Goal: Task Accomplishment & Management: Complete application form

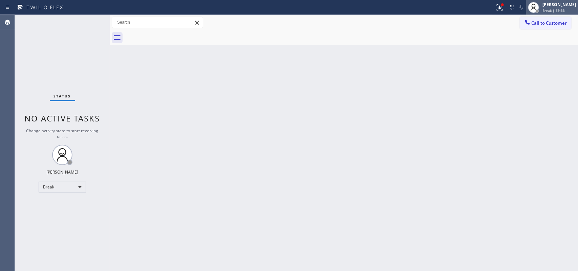
click at [561, 3] on div "[PERSON_NAME]" at bounding box center [559, 5] width 34 height 6
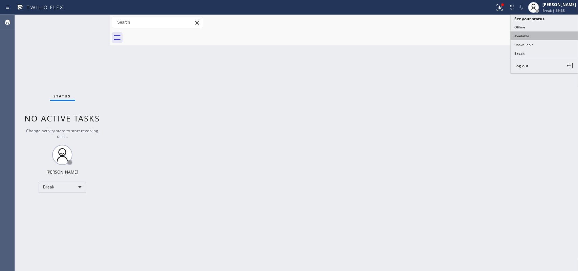
click at [540, 31] on button "Available" at bounding box center [545, 35] width 68 height 9
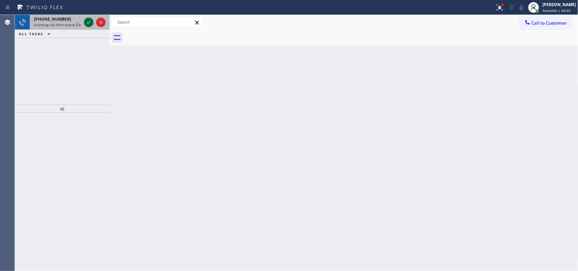
click at [87, 21] on icon at bounding box center [89, 22] width 8 height 8
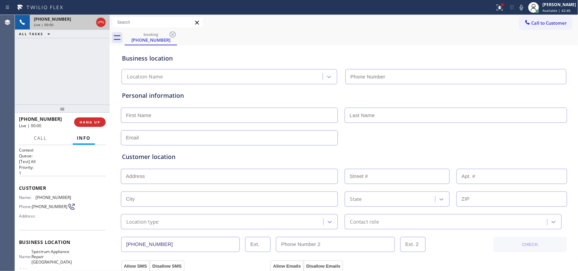
type input "[PHONE_NUMBER]"
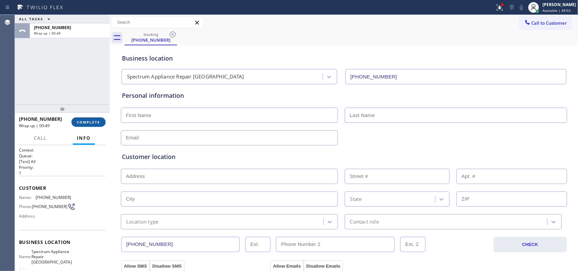
click at [97, 123] on span "COMPLETE" at bounding box center [88, 122] width 23 height 5
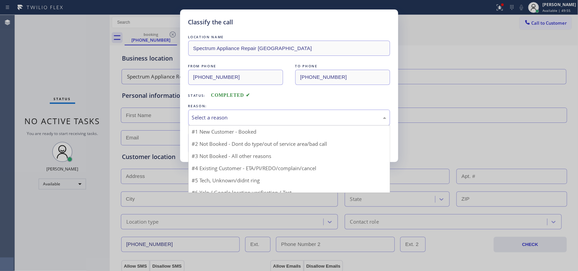
click at [201, 121] on div "Select a reason" at bounding box center [289, 118] width 194 height 8
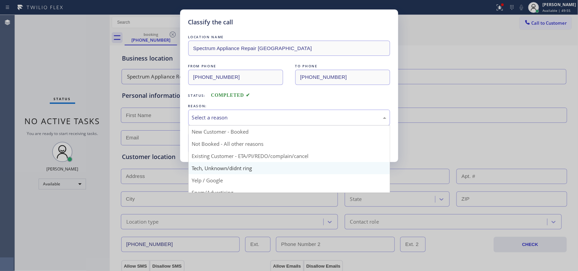
click at [224, 165] on div "Classify the call LOCATION NAME Spectrum Appliance Repair [GEOGRAPHIC_DATA] FRO…" at bounding box center [289, 135] width 578 height 271
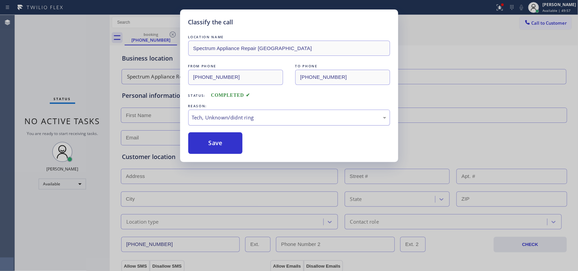
click at [224, 115] on div "Tech, Unknown/didnt ring" at bounding box center [289, 118] width 194 height 8
click at [234, 144] on button "Save" at bounding box center [215, 143] width 55 height 22
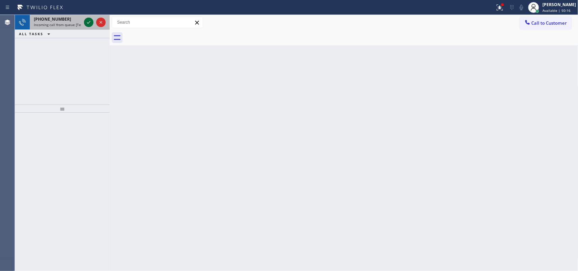
click at [88, 22] on icon at bounding box center [89, 22] width 8 height 8
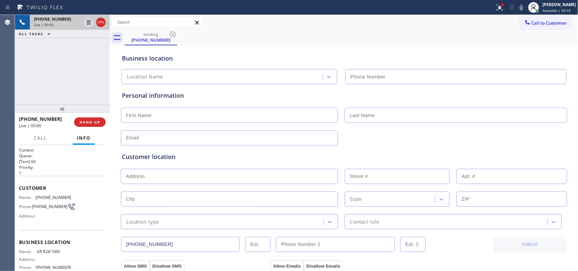
type input "[PHONE_NUMBER]"
click at [46, 138] on span "Call" at bounding box center [40, 138] width 13 height 6
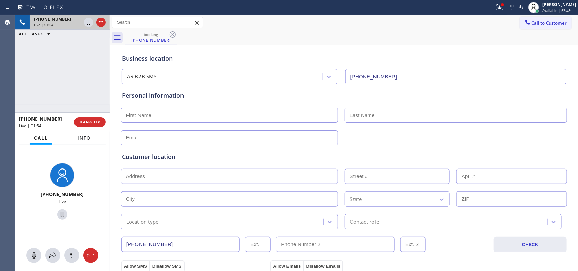
click at [84, 141] on span "Info" at bounding box center [84, 138] width 13 height 6
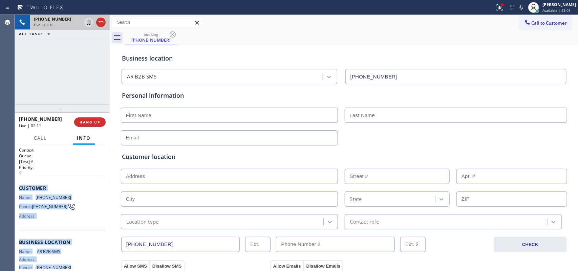
drag, startPoint x: 80, startPoint y: 211, endPoint x: 19, endPoint y: 184, distance: 66.7
click at [19, 184] on div "Context Queue: [Test] All Priority: 1 Customer Name: [PHONE_NUMBER] Phone: [PHO…" at bounding box center [62, 240] width 87 height 186
copy div "Customer Name: [PHONE_NUMBER] Phone: [PHONE_NUMBER] Address: Business location …"
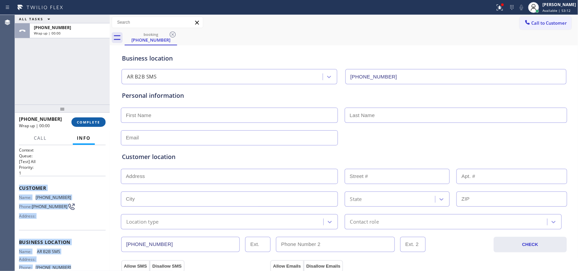
click at [94, 122] on span "COMPLETE" at bounding box center [88, 122] width 23 height 5
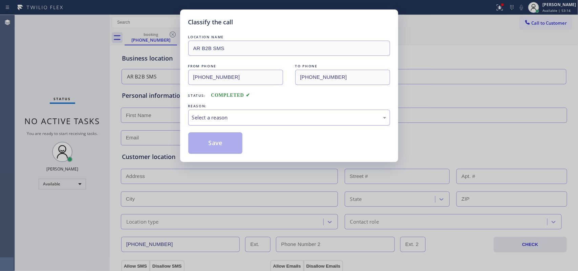
click at [261, 114] on div "Select a reason" at bounding box center [289, 118] width 194 height 8
click at [222, 146] on button "Save" at bounding box center [215, 143] width 55 height 22
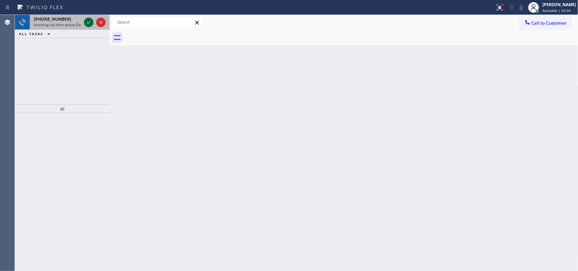
click at [84, 21] on div at bounding box center [88, 22] width 9 height 8
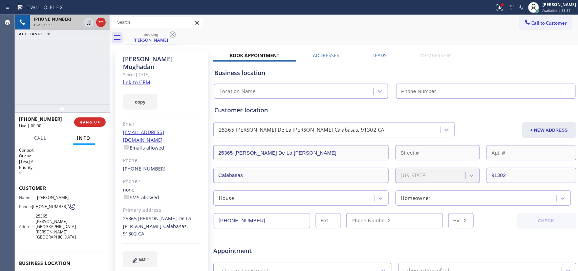
type input "[PHONE_NUMBER]"
click at [126, 79] on link "link to CRM" at bounding box center [136, 82] width 27 height 7
click at [134, 79] on link "link to CRM" at bounding box center [136, 82] width 27 height 7
click at [41, 139] on span "Call" at bounding box center [40, 138] width 13 height 6
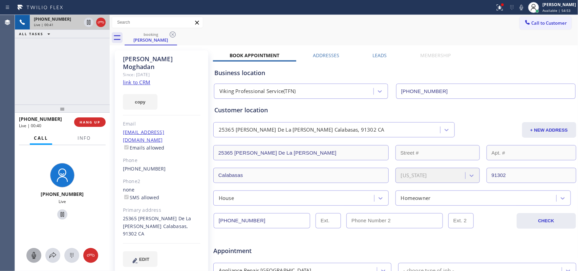
click at [30, 258] on icon at bounding box center [34, 256] width 8 height 8
click at [61, 211] on icon at bounding box center [62, 215] width 8 height 8
click at [30, 256] on icon at bounding box center [34, 256] width 8 height 8
click at [60, 211] on icon at bounding box center [62, 215] width 8 height 8
click at [35, 258] on icon at bounding box center [34, 256] width 8 height 8
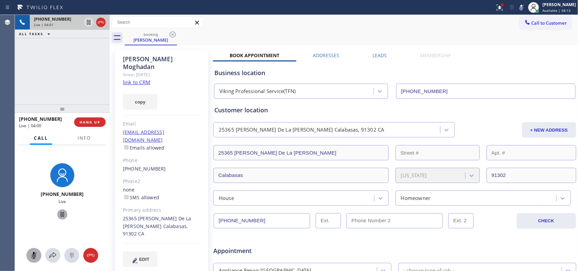
click at [59, 214] on icon at bounding box center [62, 215] width 8 height 8
click at [83, 135] on span "Info" at bounding box center [84, 138] width 13 height 6
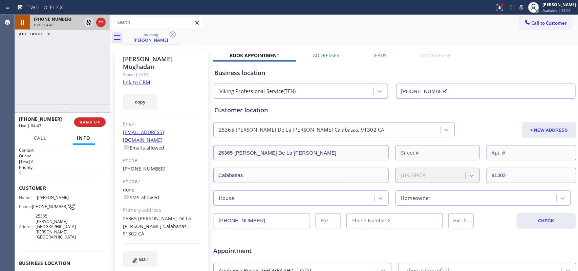
scroll to position [90, 0]
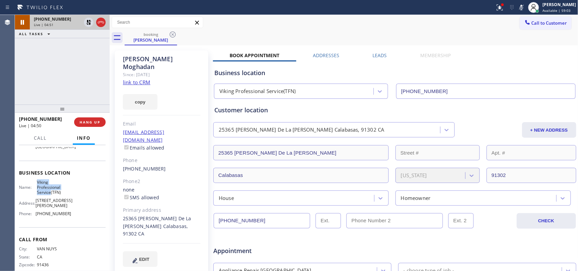
drag, startPoint x: 48, startPoint y: 187, endPoint x: 34, endPoint y: 178, distance: 16.9
click at [34, 180] on div "Name: Viking Professional Service(TFN)" at bounding box center [45, 188] width 52 height 16
copy span "Viking Professional Service"
click at [43, 140] on span "Call" at bounding box center [40, 138] width 13 height 6
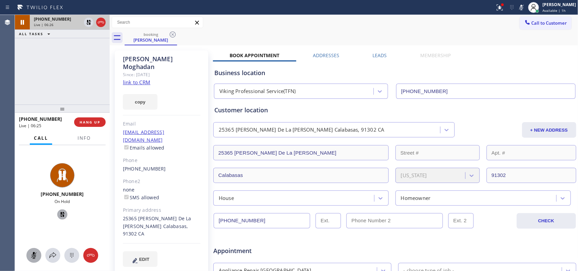
click at [32, 257] on rect at bounding box center [33, 255] width 5 height 5
click at [60, 216] on icon at bounding box center [62, 214] width 5 height 5
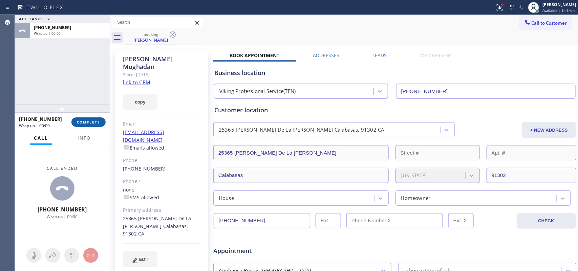
click at [92, 121] on span "COMPLETE" at bounding box center [88, 122] width 23 height 5
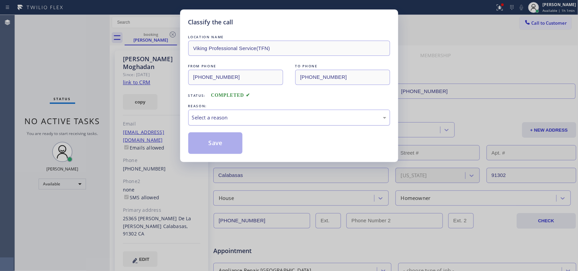
click at [207, 115] on div "Select a reason" at bounding box center [289, 118] width 194 height 8
click at [214, 148] on button "Save" at bounding box center [215, 143] width 55 height 22
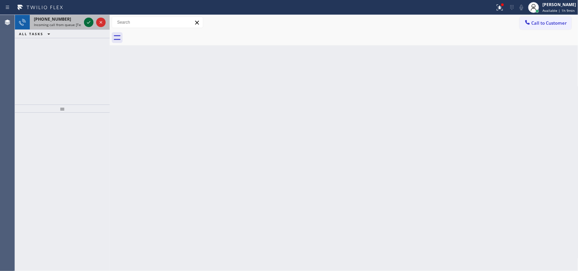
click at [86, 21] on icon at bounding box center [89, 22] width 8 height 8
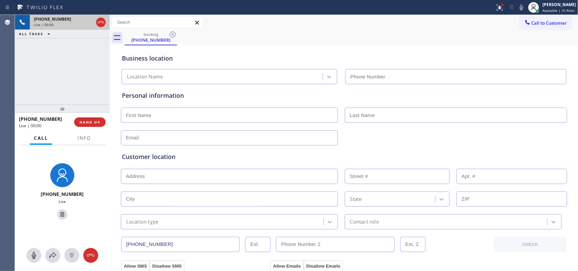
type input "[PHONE_NUMBER]"
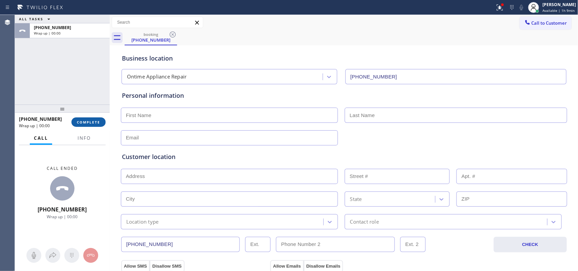
click at [98, 122] on span "COMPLETE" at bounding box center [88, 122] width 23 height 5
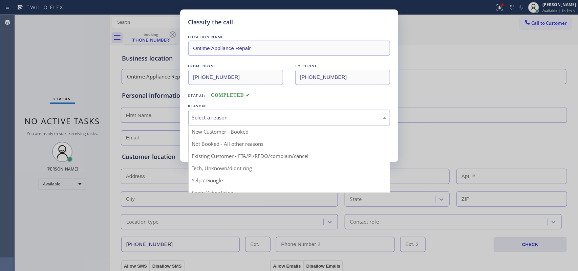
click at [307, 119] on div "Select a reason" at bounding box center [289, 118] width 194 height 8
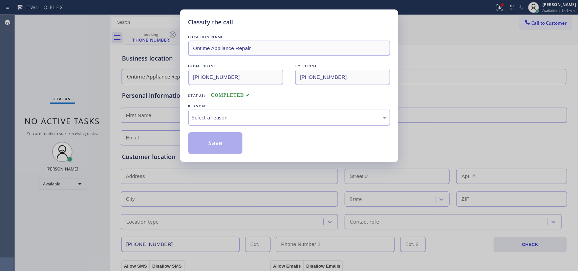
click at [297, 116] on div "Select a reason" at bounding box center [289, 118] width 194 height 8
click at [230, 136] on button "Save" at bounding box center [215, 143] width 55 height 22
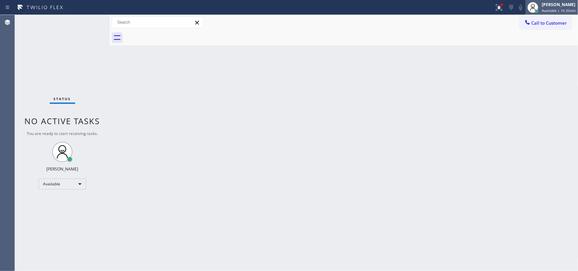
click at [561, 8] on span "Available | 1h 33min" at bounding box center [559, 10] width 34 height 5
click at [543, 10] on div "[PERSON_NAME] Available | 1h 33min" at bounding box center [559, 7] width 38 height 12
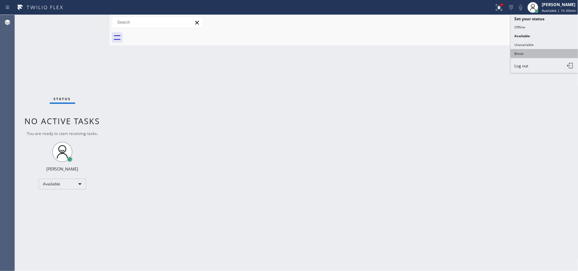
click at [531, 54] on button "Break" at bounding box center [545, 53] width 68 height 9
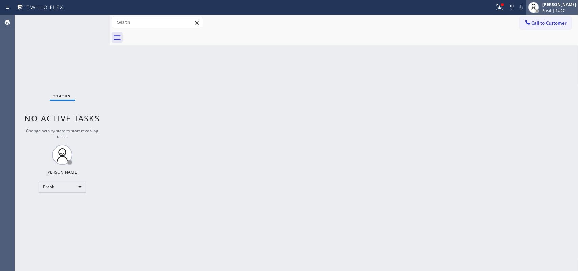
click at [553, 8] on span "Break | 14:27" at bounding box center [553, 10] width 22 height 5
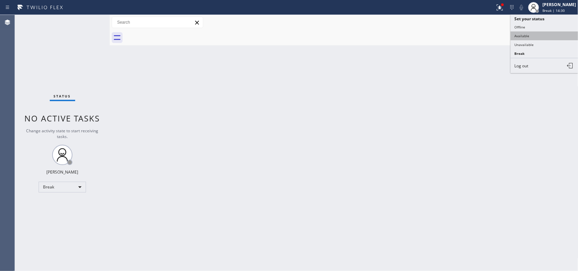
click at [542, 37] on button "Available" at bounding box center [545, 35] width 68 height 9
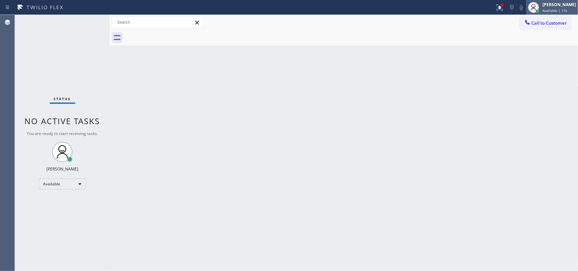
click at [564, 10] on span "Available | 17s" at bounding box center [554, 10] width 25 height 5
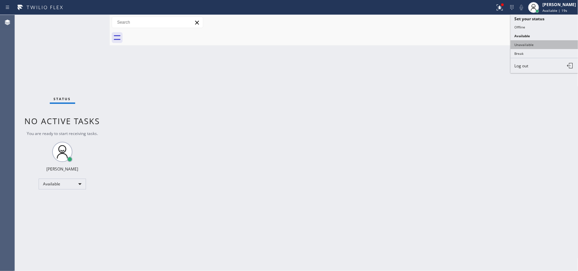
click at [534, 41] on button "Unavailable" at bounding box center [545, 44] width 68 height 9
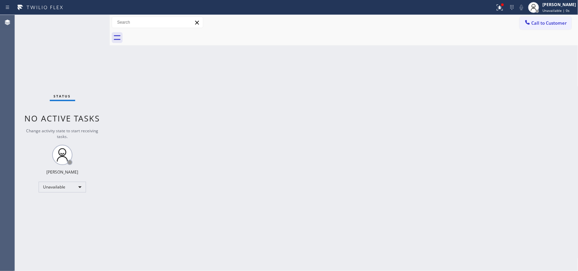
click at [304, 52] on div "Back to Dashboard Change Sender ID Customers Technicians Select a contact Outbo…" at bounding box center [344, 143] width 469 height 256
click at [532, 19] on button "Call to Customer" at bounding box center [546, 23] width 52 height 13
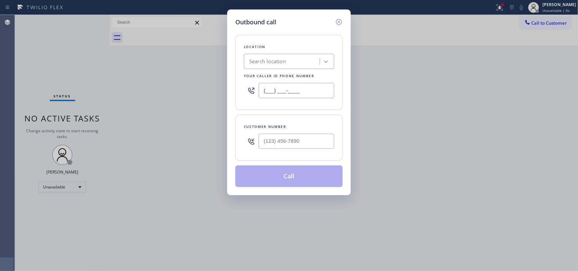
click at [292, 89] on input "(___) ___-____" at bounding box center [297, 90] width 76 height 15
paste input "833) 692-2271"
type input "[PHONE_NUMBER]"
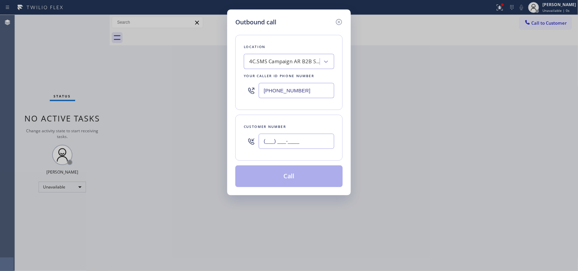
click at [266, 142] on input "(___) ___-____" at bounding box center [297, 141] width 76 height 15
paste input "562) 810-9821"
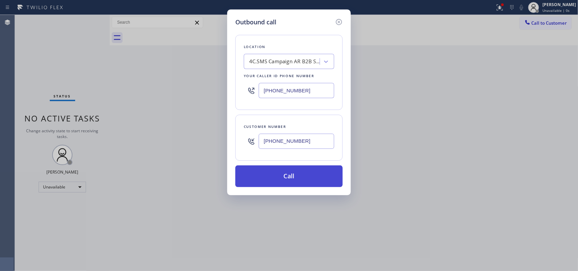
type input "[PHONE_NUMBER]"
click at [301, 175] on button "Call" at bounding box center [288, 177] width 107 height 22
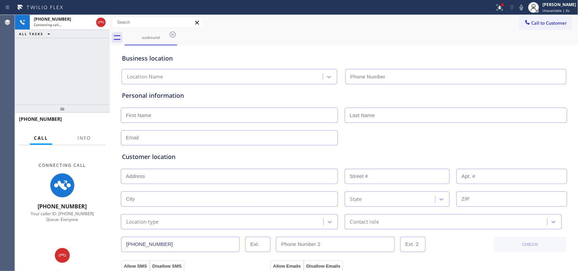
type input "[PHONE_NUMBER]"
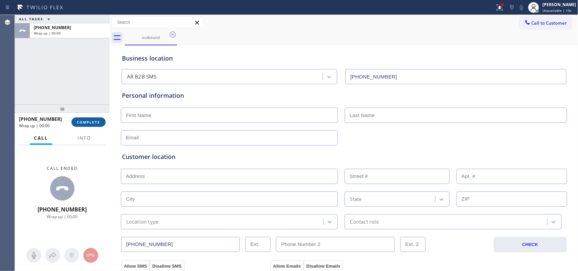
click at [94, 124] on span "COMPLETE" at bounding box center [88, 122] width 23 height 5
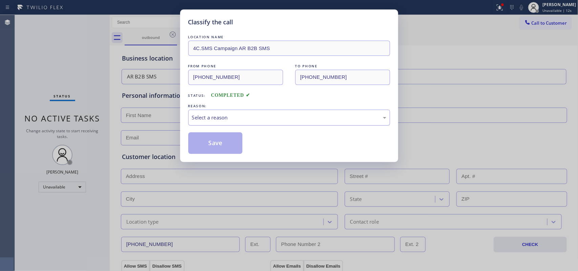
click at [284, 125] on div "Select a reason" at bounding box center [289, 118] width 202 height 16
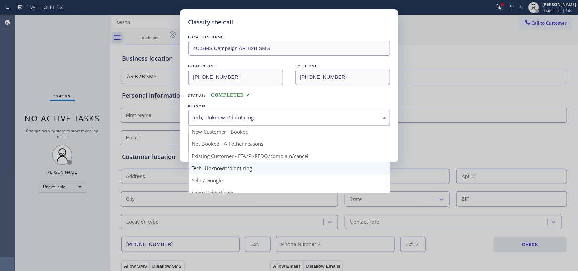
click at [261, 111] on div "Tech, Unknown/didnt ring" at bounding box center [289, 118] width 202 height 16
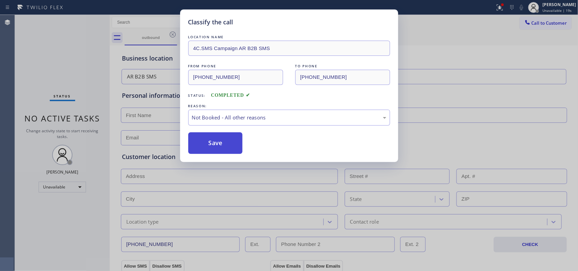
click at [234, 140] on button "Save" at bounding box center [215, 143] width 55 height 22
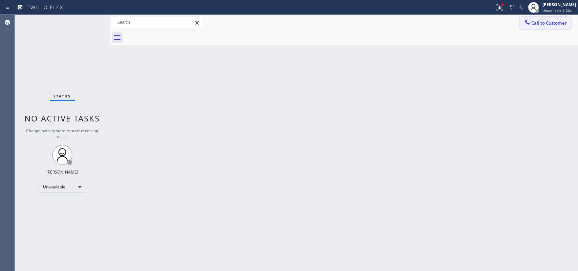
click at [552, 22] on span "Call to Customer" at bounding box center [550, 23] width 36 height 6
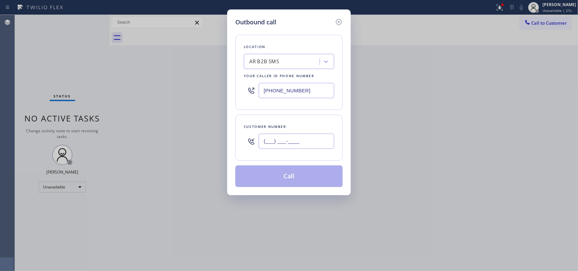
click at [264, 138] on input "(___) ___-____" at bounding box center [297, 141] width 76 height 15
paste input "562) 810-9821"
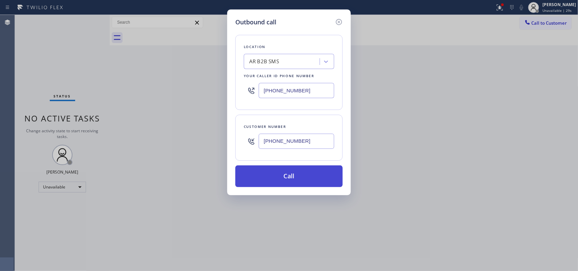
type input "[PHONE_NUMBER]"
click at [314, 185] on button "Call" at bounding box center [288, 177] width 107 height 22
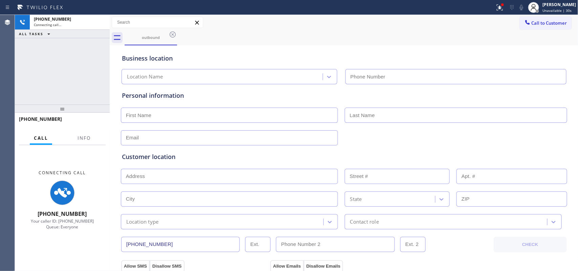
type input "[PHONE_NUMBER]"
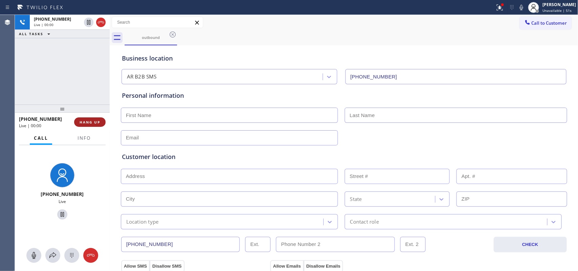
click at [99, 123] on span "HANG UP" at bounding box center [90, 122] width 21 height 5
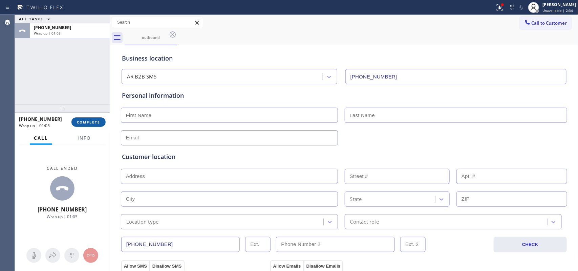
click at [95, 126] on button "COMPLETE" at bounding box center [88, 122] width 34 height 9
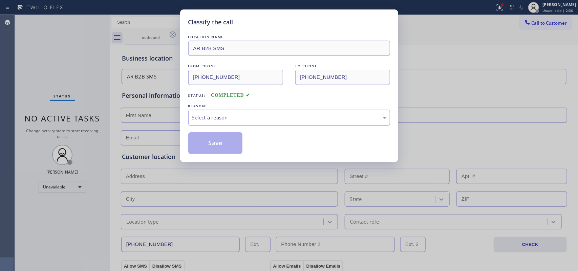
click at [330, 115] on div "Select a reason" at bounding box center [289, 118] width 194 height 8
drag, startPoint x: 252, startPoint y: 168, endPoint x: 234, endPoint y: 146, distance: 28.6
click at [232, 146] on button "Save" at bounding box center [215, 143] width 55 height 22
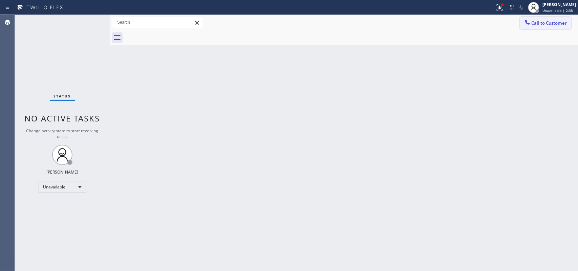
click at [551, 24] on span "Call to Customer" at bounding box center [550, 23] width 36 height 6
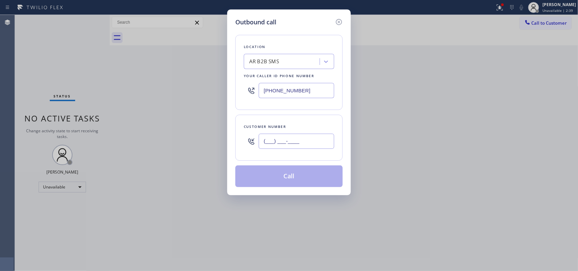
click at [296, 141] on input "(___) ___-____" at bounding box center [297, 141] width 76 height 15
paste input "5"
drag, startPoint x: 312, startPoint y: 141, endPoint x: 244, endPoint y: 148, distance: 68.2
click at [244, 148] on div "(___) ___-___5" at bounding box center [289, 141] width 90 height 22
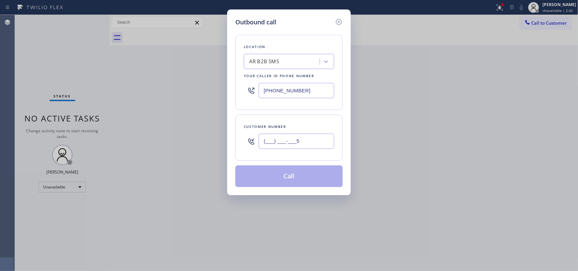
paste input "562) 810-9821"
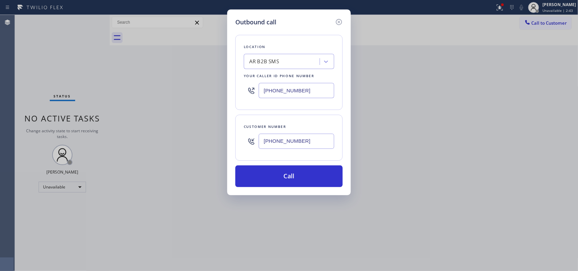
type input "[PHONE_NUMBER]"
click at [280, 168] on button "Call" at bounding box center [288, 177] width 107 height 22
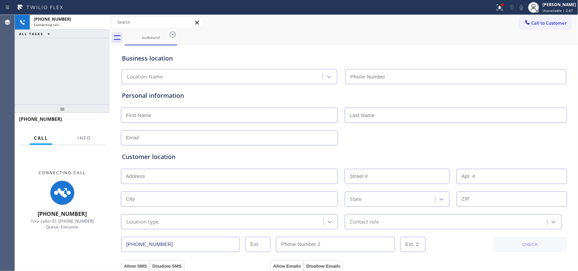
type input "[PHONE_NUMBER]"
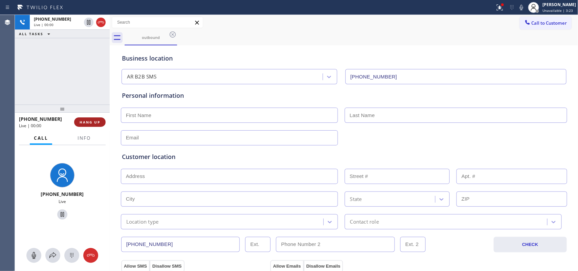
click at [95, 123] on span "HANG UP" at bounding box center [90, 122] width 21 height 5
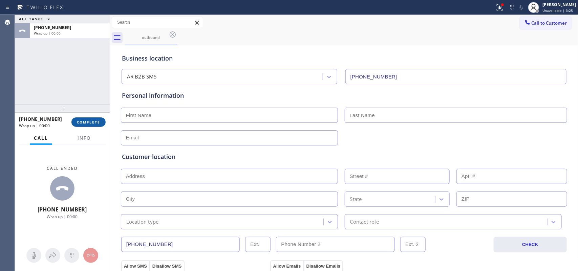
click at [95, 122] on span "COMPLETE" at bounding box center [88, 122] width 23 height 5
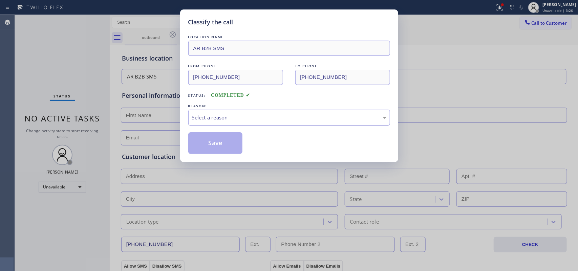
click at [225, 119] on div "Select a reason" at bounding box center [289, 118] width 194 height 8
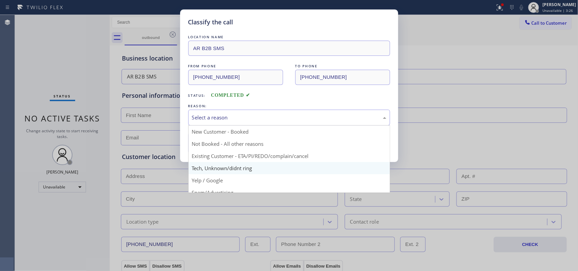
click at [219, 170] on div "Classify the call LOCATION NAME AR B2B SMS FROM PHONE [PHONE_NUMBER] TO PHONE […" at bounding box center [289, 135] width 578 height 271
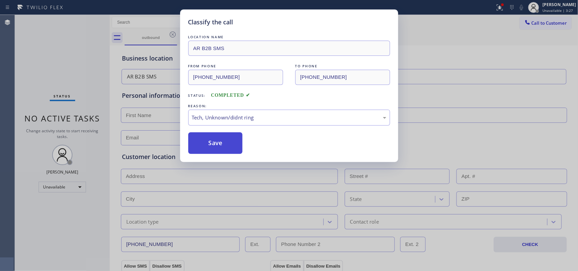
click at [212, 140] on button "Save" at bounding box center [215, 143] width 55 height 22
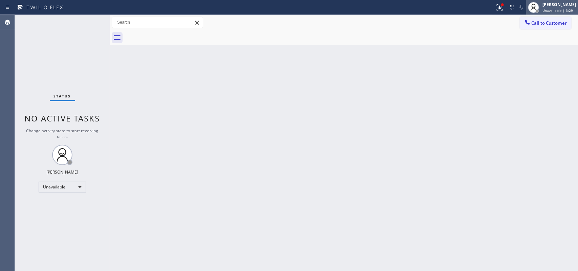
click at [577, 6] on div "[PERSON_NAME] Unavailable | 3:29" at bounding box center [559, 7] width 37 height 12
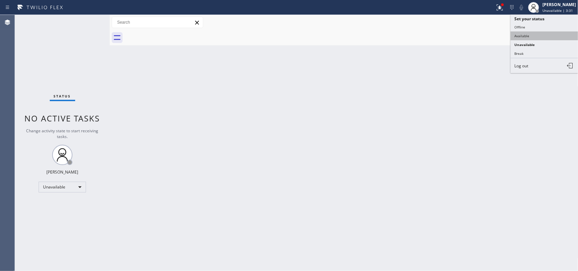
click at [524, 35] on button "Available" at bounding box center [545, 35] width 68 height 9
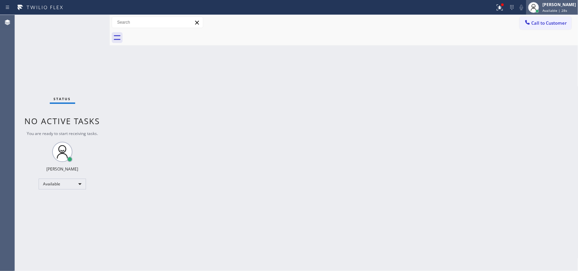
click at [555, 10] on span "Available | 28s" at bounding box center [554, 10] width 25 height 5
click at [549, 5] on div "[PERSON_NAME]" at bounding box center [559, 5] width 34 height 6
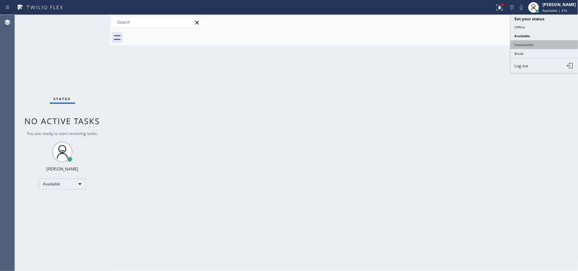
click at [536, 41] on button "Unavailable" at bounding box center [545, 44] width 68 height 9
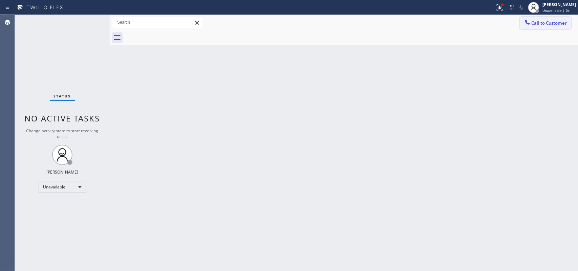
click at [543, 20] on span "Call to Customer" at bounding box center [550, 23] width 36 height 6
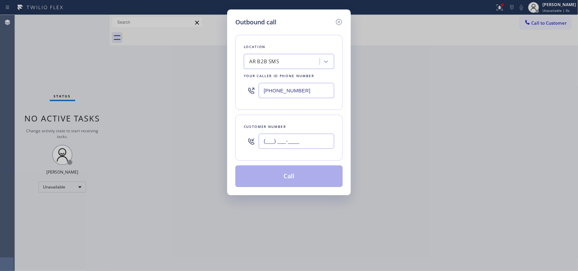
click at [270, 141] on input "(___) ___-____" at bounding box center [297, 141] width 76 height 15
paste input "562) 810-9821"
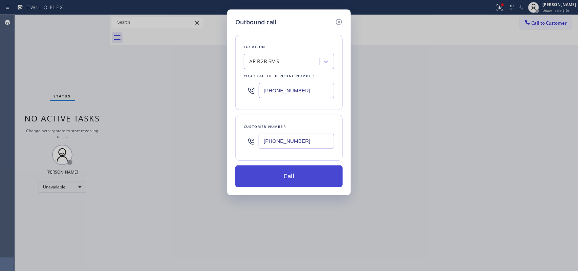
type input "[PHONE_NUMBER]"
click at [309, 173] on button "Call" at bounding box center [288, 177] width 107 height 22
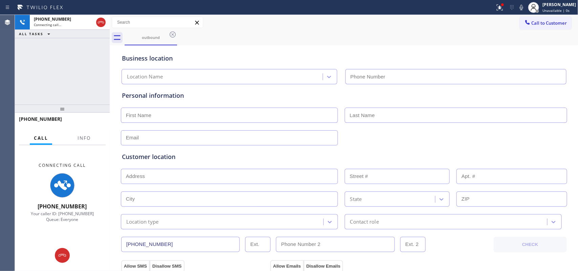
type input "[PHONE_NUMBER]"
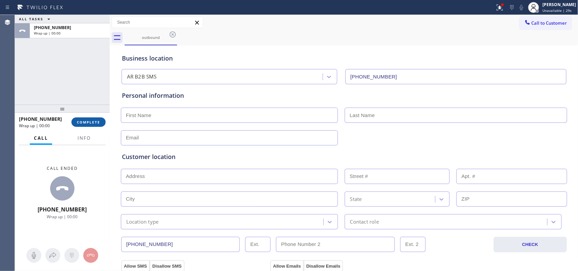
click at [92, 123] on span "COMPLETE" at bounding box center [88, 122] width 23 height 5
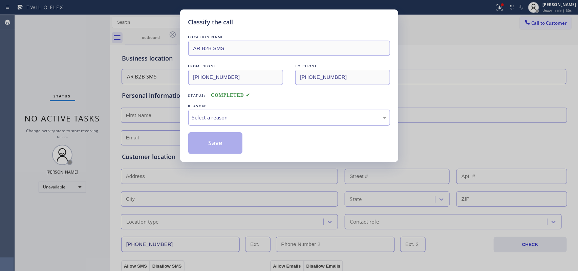
click at [265, 114] on div "Select a reason" at bounding box center [289, 118] width 194 height 8
click at [232, 121] on div "Tech, Unknown/didnt ring" at bounding box center [289, 118] width 194 height 8
click at [230, 140] on button "Save" at bounding box center [215, 143] width 55 height 22
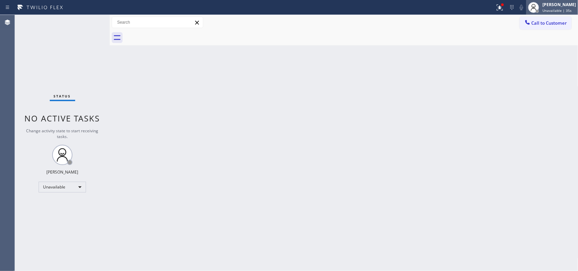
drag, startPoint x: 567, startPoint y: 9, endPoint x: 561, endPoint y: 12, distance: 6.5
click at [567, 9] on span "Unavailable | 35s" at bounding box center [556, 10] width 29 height 5
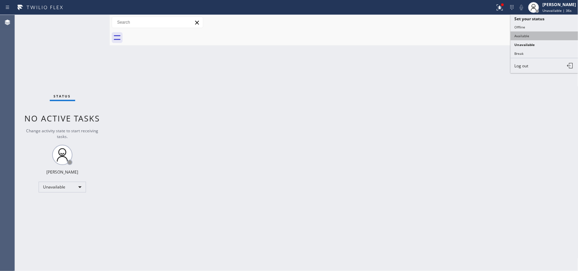
click at [536, 38] on button "Available" at bounding box center [545, 35] width 68 height 9
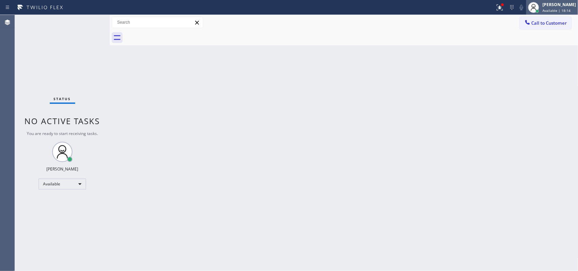
click at [554, 11] on span "Available | 18:14" at bounding box center [556, 10] width 28 height 5
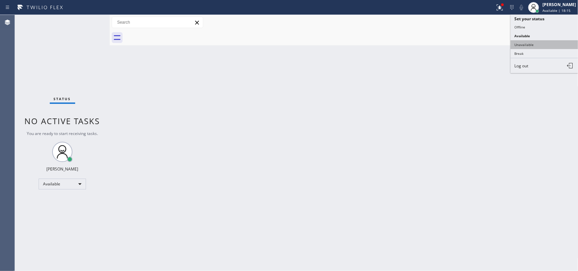
click at [536, 48] on button "Unavailable" at bounding box center [545, 44] width 68 height 9
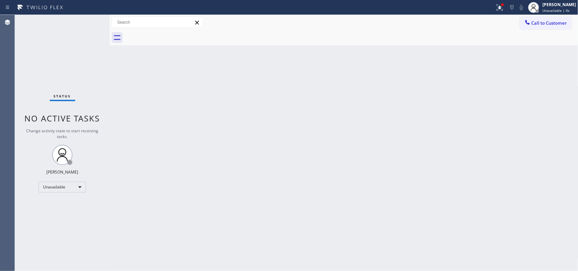
click at [562, 23] on span "Call to Customer" at bounding box center [550, 23] width 36 height 6
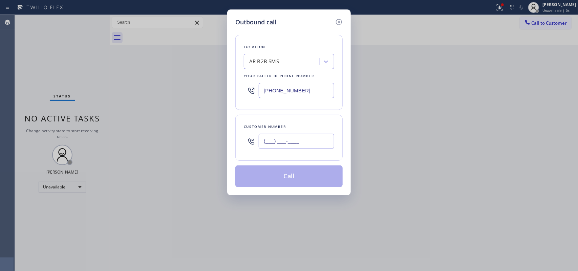
click at [290, 142] on input "(___) ___-____" at bounding box center [297, 141] width 76 height 15
paste input "283) 369-2227"
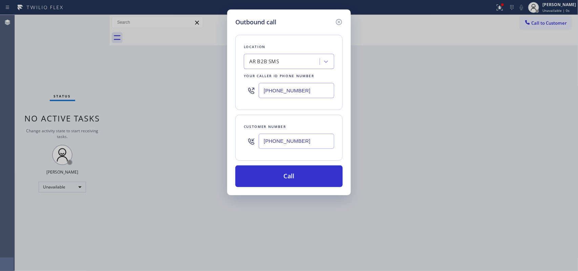
click at [264, 143] on input "[PHONE_NUMBER]" at bounding box center [297, 141] width 76 height 15
paste input "562) 810-9821"
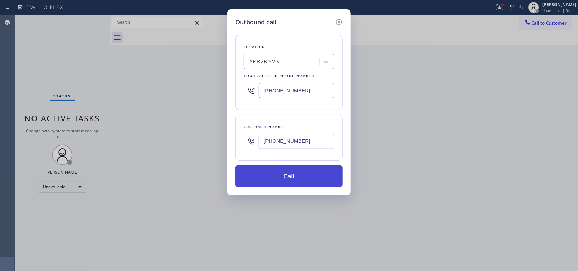
type input "[PHONE_NUMBER]"
click at [299, 180] on button "Call" at bounding box center [288, 177] width 107 height 22
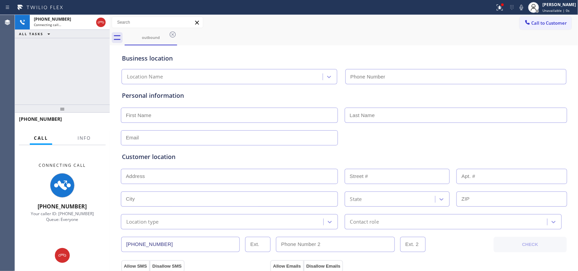
type input "[PHONE_NUMBER]"
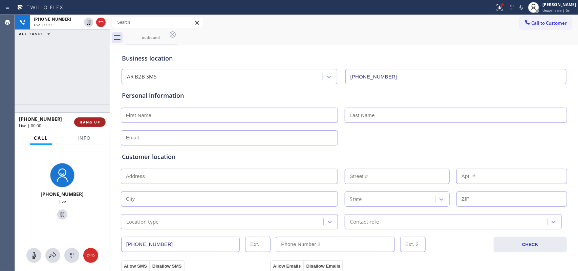
click at [101, 119] on button "HANG UP" at bounding box center [89, 122] width 31 height 9
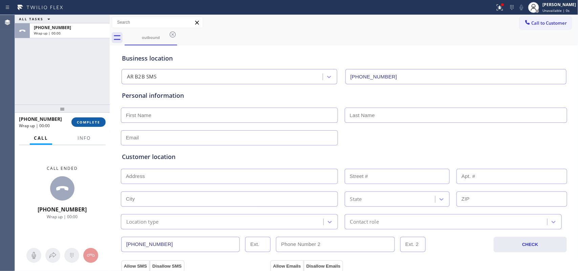
click at [99, 121] on span "COMPLETE" at bounding box center [88, 122] width 23 height 5
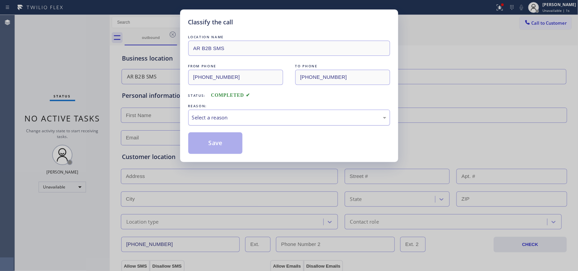
click at [217, 110] on div "Select a reason" at bounding box center [289, 118] width 202 height 16
click at [217, 113] on div "Select a reason" at bounding box center [289, 118] width 202 height 16
click at [219, 117] on div "Select a reason" at bounding box center [289, 118] width 194 height 8
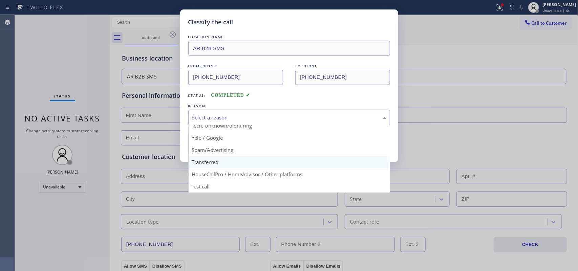
scroll to position [4, 0]
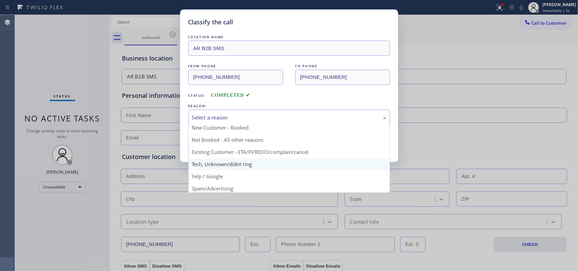
click at [226, 162] on div "Classify the call LOCATION NAME AR B2B SMS FROM PHONE [PHONE_NUMBER] TO PHONE […" at bounding box center [289, 85] width 218 height 153
click at [229, 121] on div "Tech, Unknown/didnt ring" at bounding box center [289, 118] width 194 height 8
click at [229, 120] on div "Tech, Unknown/didnt ring" at bounding box center [289, 118] width 194 height 8
click at [226, 123] on div "Tech, Unknown/didnt ring" at bounding box center [289, 118] width 202 height 16
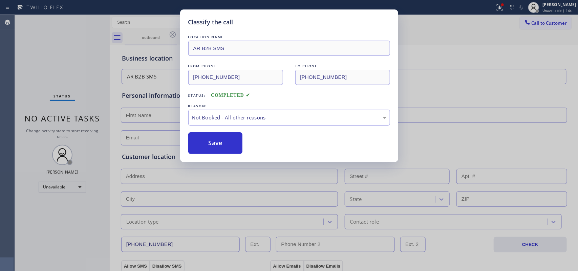
drag, startPoint x: 219, startPoint y: 141, endPoint x: 285, endPoint y: 109, distance: 73.2
click at [219, 140] on button "Save" at bounding box center [215, 143] width 55 height 22
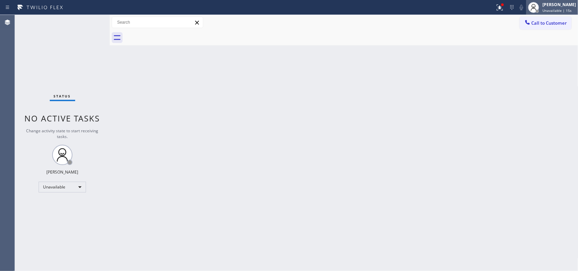
click at [564, 9] on span "Unavailable | 15s" at bounding box center [556, 10] width 29 height 5
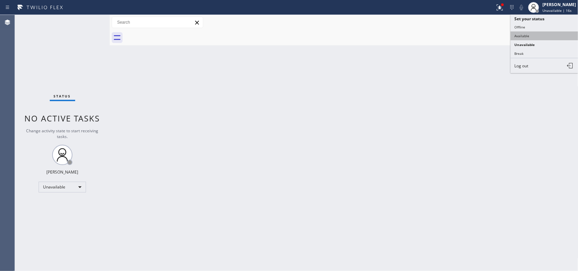
click at [537, 36] on button "Available" at bounding box center [545, 35] width 68 height 9
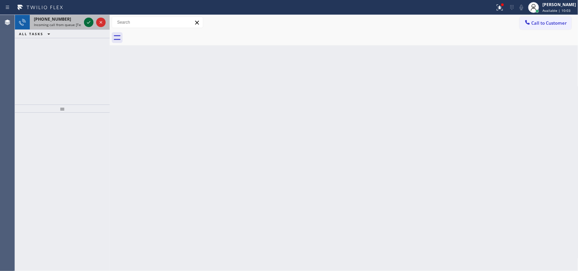
click at [90, 22] on icon at bounding box center [89, 22] width 8 height 8
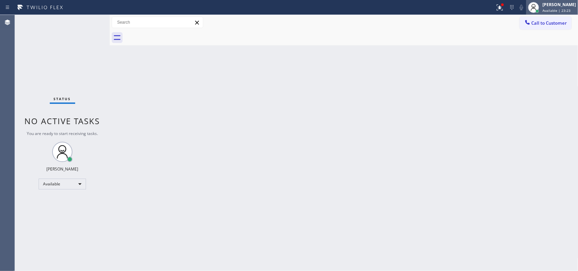
click at [549, 7] on div "[PERSON_NAME] Available | 23:23" at bounding box center [559, 7] width 37 height 12
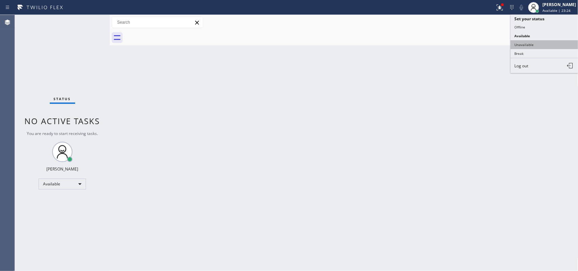
click at [536, 42] on button "Unavailable" at bounding box center [545, 44] width 68 height 9
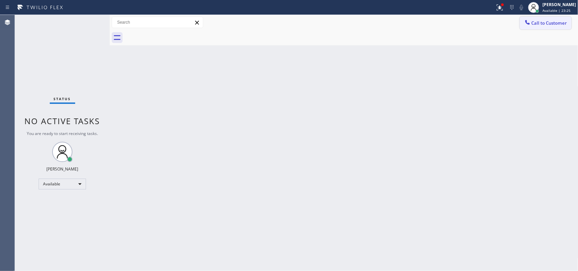
click at [536, 26] on span "Call to Customer" at bounding box center [550, 23] width 36 height 6
click at [0, 0] on div "Outbound call Location AR B2B SMS Your caller id phone number [PHONE_NUMBER] Cu…" at bounding box center [0, 0] width 0 height 0
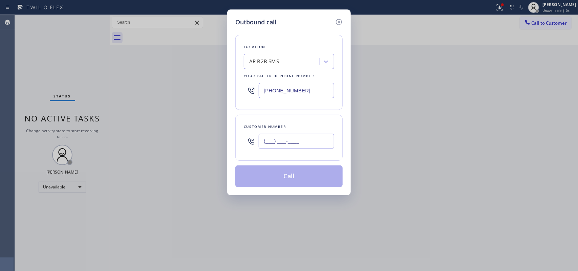
click at [273, 140] on input "(___) ___-____" at bounding box center [297, 141] width 76 height 15
paste input "562) 810-9821"
type input "[PHONE_NUMBER]"
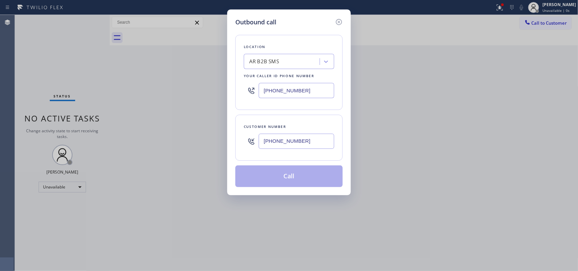
click at [307, 177] on button "Call" at bounding box center [288, 177] width 107 height 22
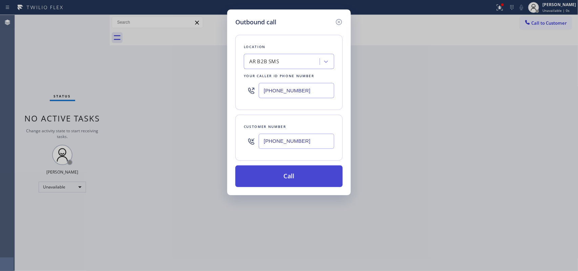
click at [310, 177] on button "Call" at bounding box center [288, 177] width 107 height 22
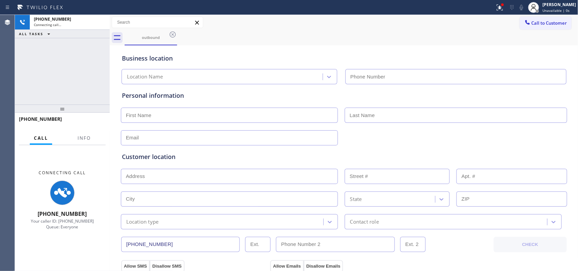
type input "[PHONE_NUMBER]"
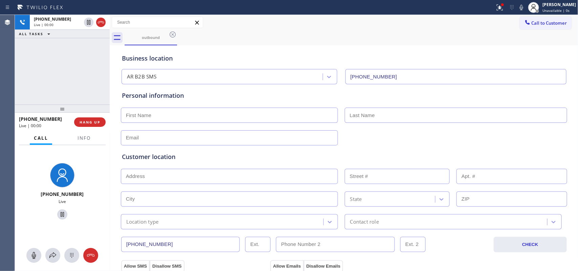
click at [303, 111] on input "text" at bounding box center [229, 115] width 217 height 15
type input "[PERSON_NAME]"
type input "Tash"
click at [302, 136] on input "text" at bounding box center [229, 137] width 217 height 15
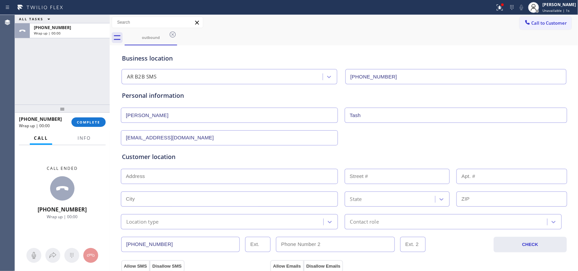
scroll to position [85, 0]
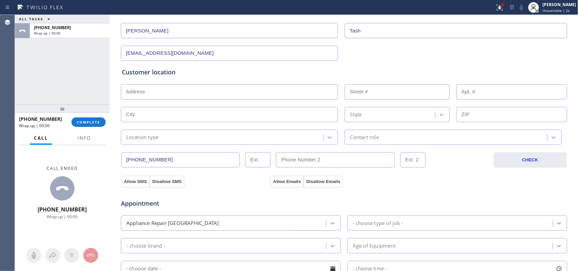
type input "[EMAIL_ADDRESS][DOMAIN_NAME]"
click at [98, 123] on span "COMPLETE" at bounding box center [88, 122] width 23 height 5
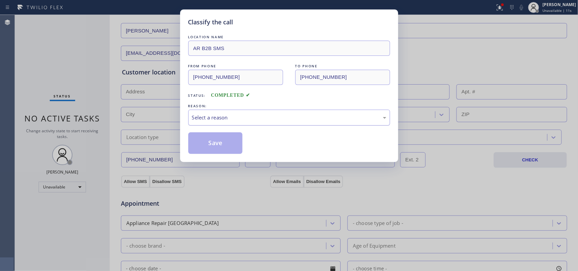
click at [215, 122] on div "Select a reason" at bounding box center [289, 118] width 194 height 8
click at [217, 115] on div "Tech, Unknown/didnt ring" at bounding box center [289, 118] width 194 height 8
click at [231, 139] on button "Save" at bounding box center [215, 143] width 55 height 22
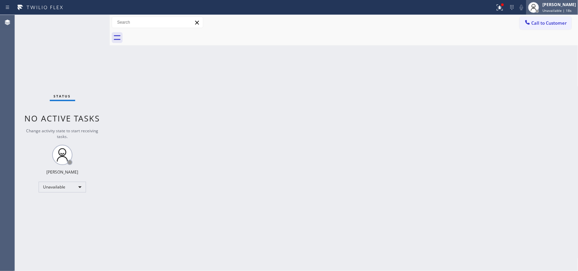
click at [552, 6] on div "[PERSON_NAME]" at bounding box center [559, 5] width 34 height 6
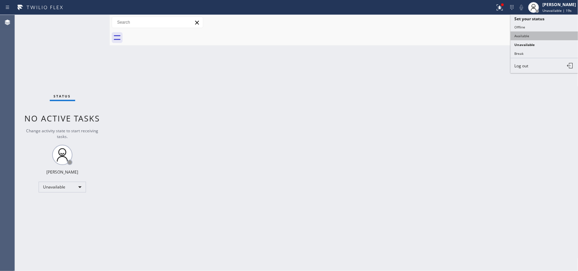
click at [545, 36] on button "Available" at bounding box center [545, 35] width 68 height 9
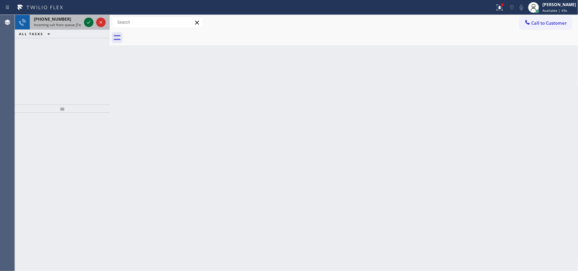
click at [86, 24] on icon at bounding box center [89, 22] width 8 height 8
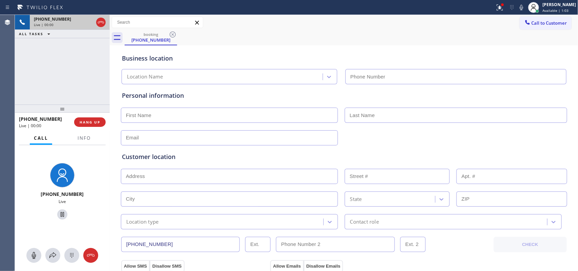
type input "[PHONE_NUMBER]"
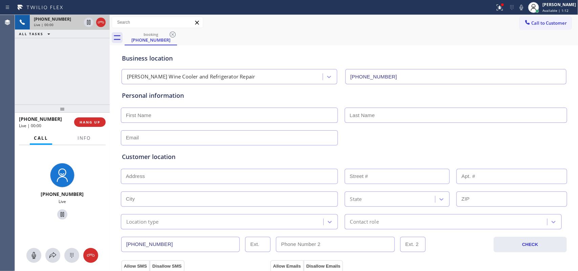
click at [364, 69] on input "[PHONE_NUMBER]" at bounding box center [455, 76] width 221 height 15
click at [361, 65] on div "Business location [PERSON_NAME] Viking Wine Cooler and Refrigerator Repair [PHO…" at bounding box center [344, 65] width 447 height 37
click at [358, 62] on div "Business location [PERSON_NAME] Viking Wine Cooler and Refrigerator Repair [PHO…" at bounding box center [344, 65] width 447 height 37
click at [356, 60] on div "Business location" at bounding box center [344, 58] width 444 height 9
click at [340, 47] on div "Business location [PERSON_NAME] Viking Wine Cooler and Refrigerator Repair [PHO…" at bounding box center [344, 65] width 447 height 37
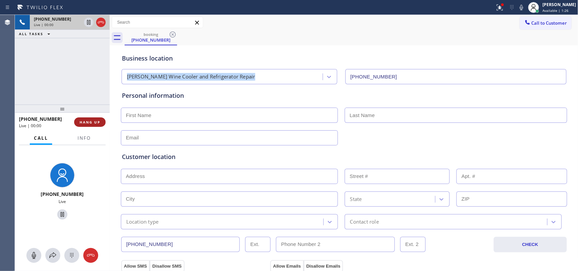
click at [87, 125] on button "HANG UP" at bounding box center [89, 122] width 31 height 9
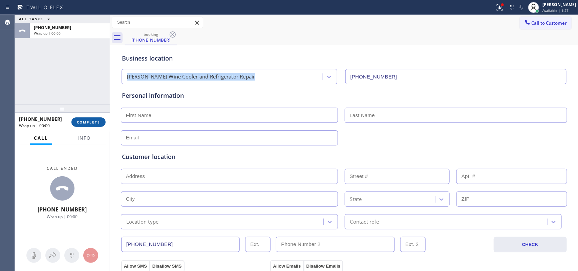
click at [87, 125] on button "COMPLETE" at bounding box center [88, 122] width 34 height 9
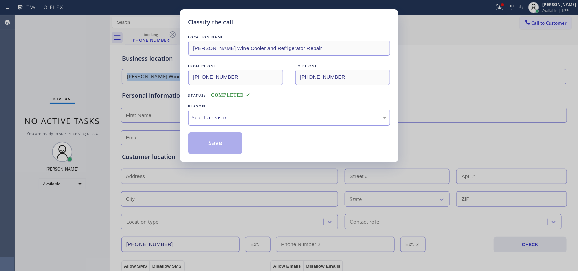
click at [199, 116] on div "Select a reason" at bounding box center [289, 118] width 194 height 8
click at [243, 114] on div "Select a reason" at bounding box center [289, 118] width 194 height 8
drag, startPoint x: 243, startPoint y: 114, endPoint x: 242, endPoint y: 117, distance: 3.4
click at [243, 114] on div "Select a reason" at bounding box center [289, 118] width 194 height 8
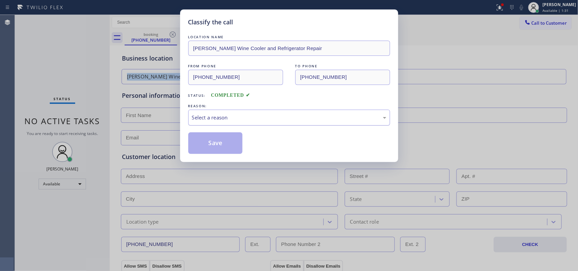
click at [241, 122] on div "Select a reason" at bounding box center [289, 118] width 194 height 8
click at [216, 146] on button "Save" at bounding box center [215, 143] width 55 height 22
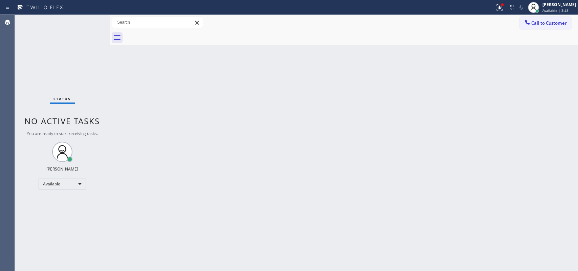
click at [134, 70] on div "Back to Dashboard Change Sender ID Customers Technicians Select a contact Outbo…" at bounding box center [344, 143] width 469 height 256
click at [566, 6] on div "[PERSON_NAME]" at bounding box center [559, 5] width 34 height 6
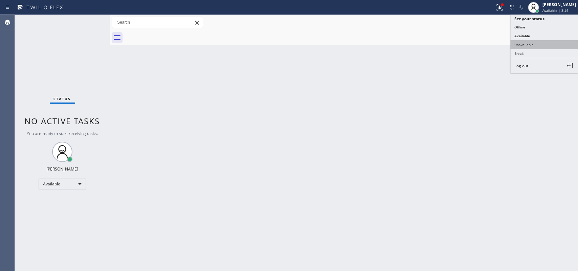
click at [538, 42] on button "Unavailable" at bounding box center [545, 44] width 68 height 9
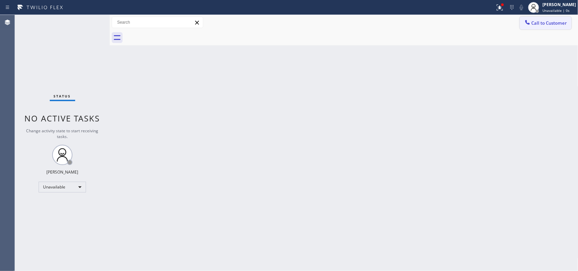
click at [553, 23] on span "Call to Customer" at bounding box center [550, 23] width 36 height 6
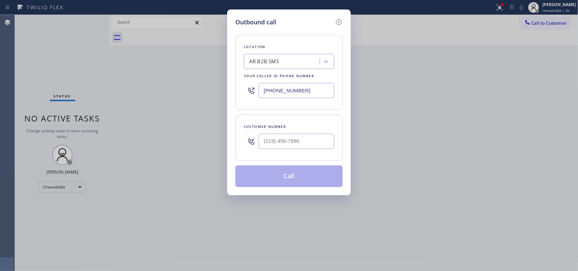
click at [250, 118] on div "Customer number" at bounding box center [288, 138] width 107 height 46
click at [275, 139] on input "(___) ___-____" at bounding box center [297, 141] width 76 height 15
paste input "562-8109"
drag, startPoint x: 302, startPoint y: 142, endPoint x: 255, endPoint y: 148, distance: 47.7
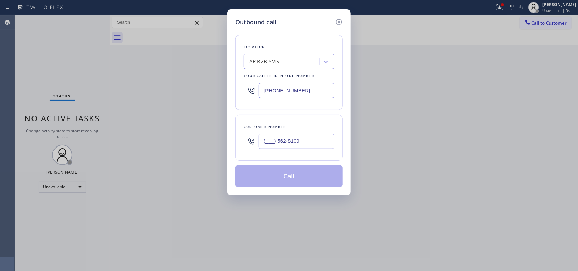
click at [255, 148] on div "(___) 562-8109" at bounding box center [289, 141] width 90 height 22
paste input "562) 810-9821"
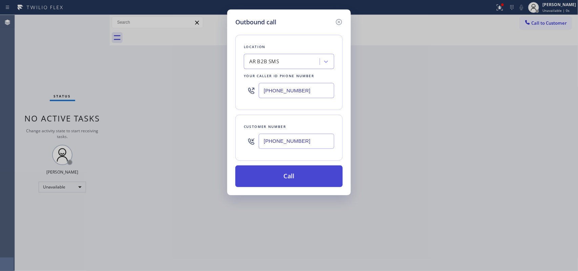
type input "[PHONE_NUMBER]"
click at [275, 175] on button "Call" at bounding box center [288, 177] width 107 height 22
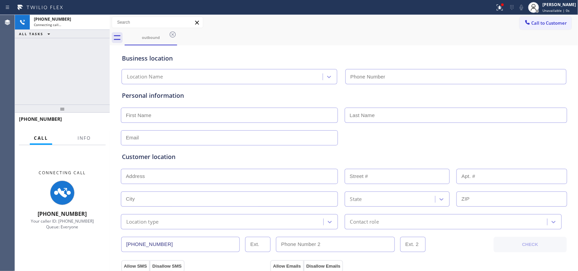
type input "[PHONE_NUMBER]"
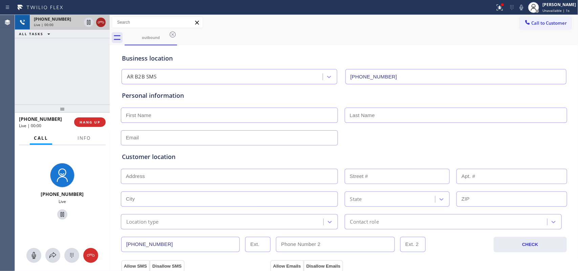
click at [104, 22] on icon at bounding box center [101, 22] width 8 height 8
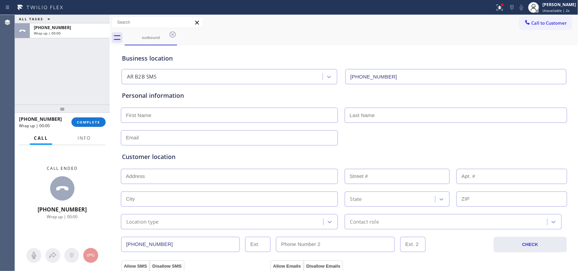
click at [249, 121] on input "text" at bounding box center [229, 115] width 217 height 15
type input "[PERSON_NAME]"
type input "Tash"
click at [217, 137] on input "text" at bounding box center [229, 137] width 217 height 15
paste input "[PHONE_NUMBER]"
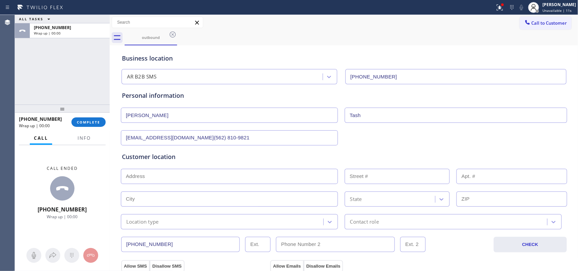
type input "[EMAIL_ADDRESS][DOMAIN_NAME](562) 810-9821"
click at [163, 173] on input "text" at bounding box center [229, 176] width 217 height 15
paste input "[STREET_ADDRESS]"
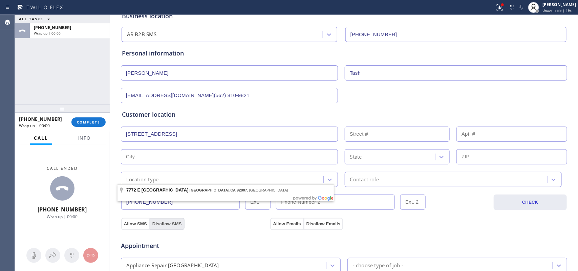
scroll to position [85, 0]
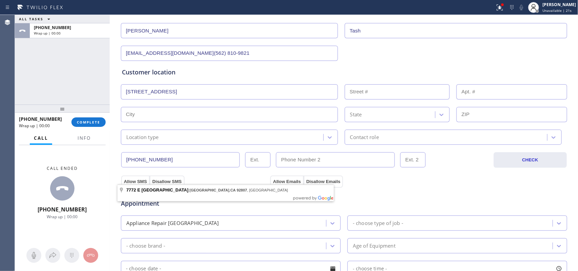
click at [236, 93] on input "[STREET_ADDRESS]" at bounding box center [229, 91] width 217 height 15
click at [214, 93] on input "[STREET_ADDRESS]" at bounding box center [229, 91] width 217 height 15
click at [200, 90] on input "[STREET_ADDRESS]" at bounding box center [229, 91] width 217 height 15
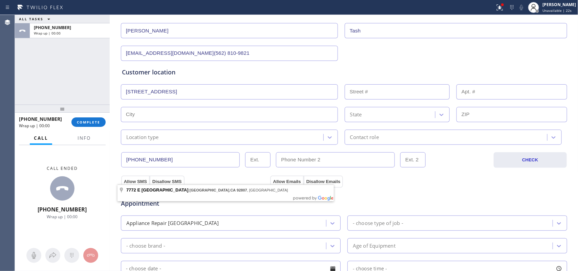
click at [200, 90] on input "[STREET_ADDRESS]" at bounding box center [229, 91] width 217 height 15
click at [239, 92] on input "[STREET_ADDRESS]" at bounding box center [229, 91] width 217 height 15
click at [254, 90] on input "[STREET_ADDRESS]" at bounding box center [229, 91] width 217 height 15
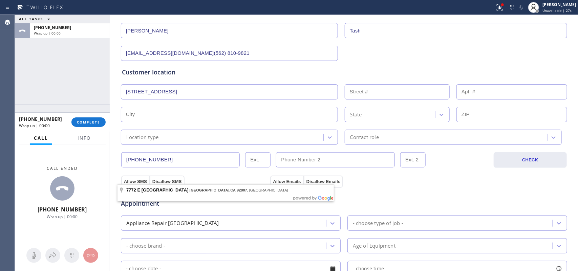
drag, startPoint x: 237, startPoint y: 92, endPoint x: 116, endPoint y: 96, distance: 121.3
click at [116, 96] on div "Business location AR B2B SMS [PHONE_NUMBER] Personal information [PERSON_NAME] …" at bounding box center [343, 193] width 465 height 463
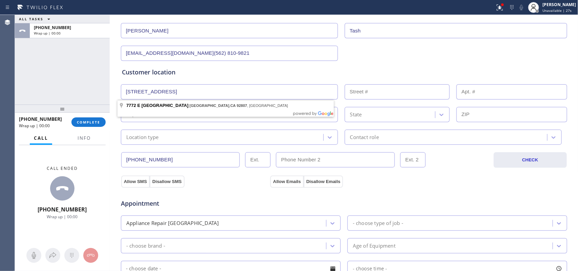
paste input "text"
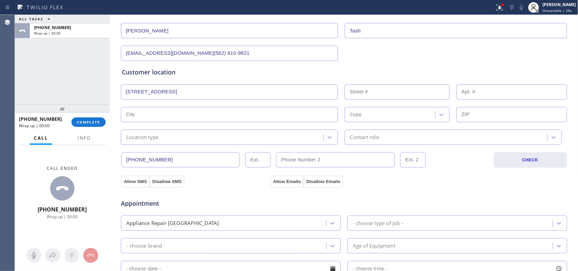
type input "[STREET_ADDRESS]"
type input "7772"
type input "[GEOGRAPHIC_DATA]"
type input "92807"
click at [126, 102] on div "Customer location >> ADD NEW ADDRESS << + NEW ADDRESS [STREET_ADDRESS] Location…" at bounding box center [344, 106] width 444 height 77
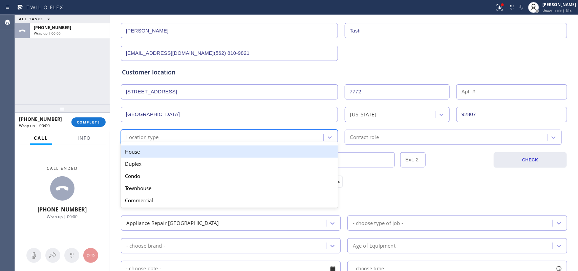
click at [282, 136] on div "Location type" at bounding box center [223, 137] width 200 height 12
click at [273, 155] on div "House" at bounding box center [229, 152] width 217 height 12
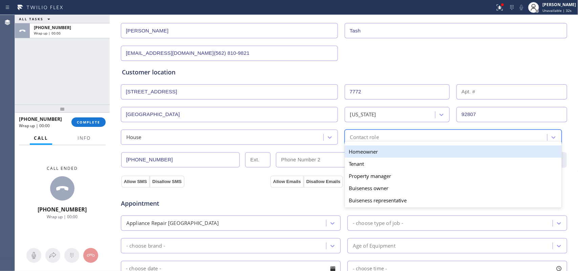
click at [400, 133] on div "Contact role" at bounding box center [447, 137] width 200 height 12
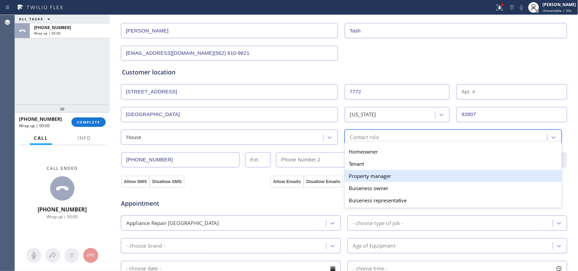
click at [392, 179] on div "Property manager" at bounding box center [453, 176] width 217 height 12
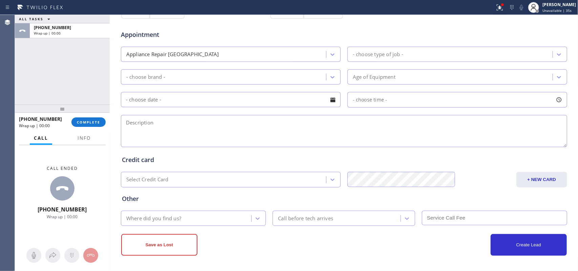
scroll to position [212, 0]
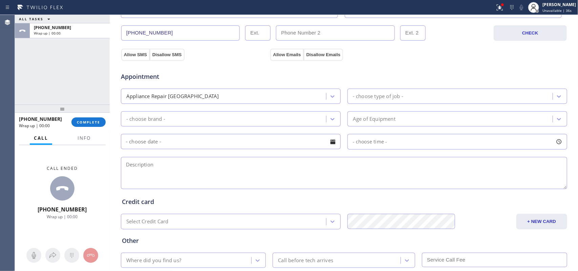
drag, startPoint x: 129, startPoint y: 51, endPoint x: 217, endPoint y: 60, distance: 89.1
click at [129, 51] on button "Allow SMS" at bounding box center [135, 55] width 28 height 12
click at [279, 56] on button "Allow Emails" at bounding box center [286, 55] width 33 height 12
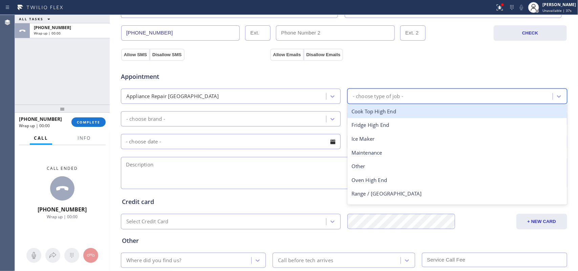
click at [360, 96] on div "- choose type of job -" at bounding box center [378, 96] width 50 height 8
click at [321, 98] on div "Appliance Repair [GEOGRAPHIC_DATA]" at bounding box center [224, 96] width 203 height 12
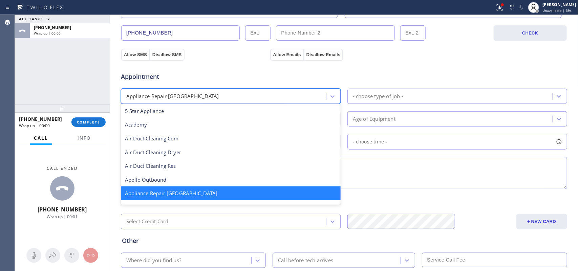
scroll to position [43, 0]
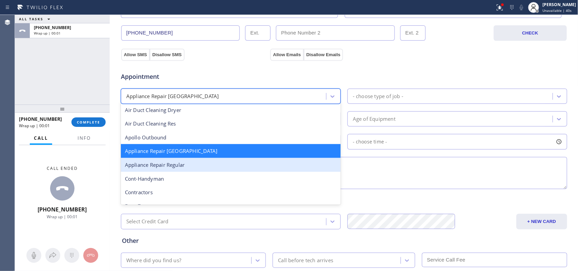
click at [214, 166] on div "Appliance Repair Regular" at bounding box center [231, 165] width 220 height 14
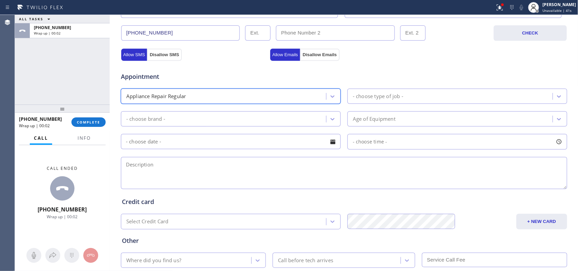
click at [407, 98] on div "- choose type of job -" at bounding box center [450, 96] width 203 height 12
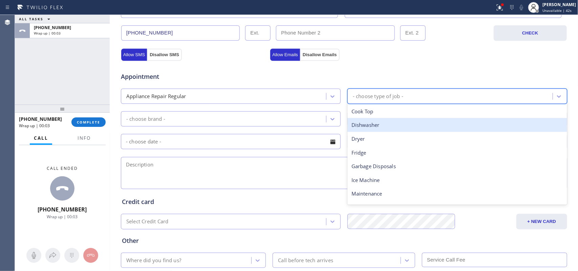
click at [404, 122] on div "Dishwasher" at bounding box center [457, 125] width 220 height 14
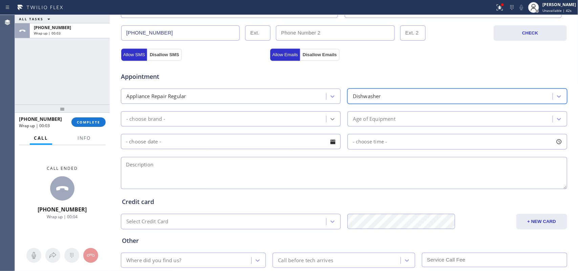
click at [333, 117] on div at bounding box center [332, 119] width 12 height 12
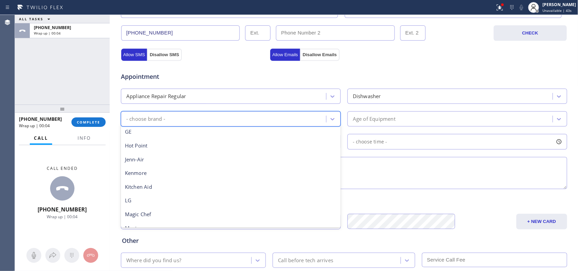
scroll to position [148, 0]
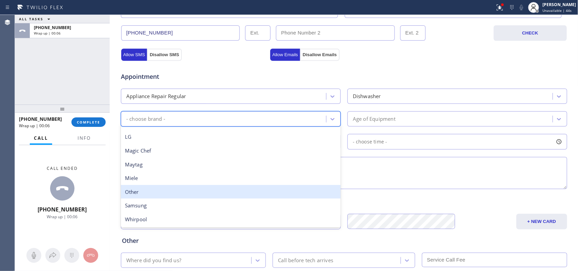
click at [266, 191] on div "Other" at bounding box center [231, 192] width 220 height 14
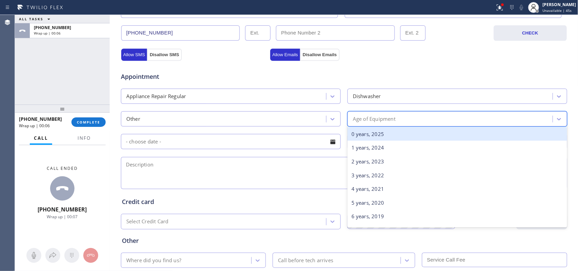
click at [370, 121] on div "Age of Equipment" at bounding box center [374, 119] width 43 height 8
click at [377, 131] on div "0 years, 2025" at bounding box center [457, 134] width 220 height 14
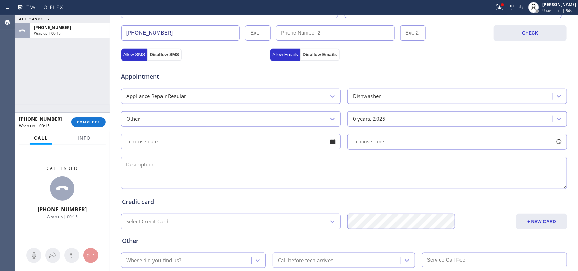
click at [205, 170] on textarea at bounding box center [344, 173] width 446 height 32
paste textarea "listing agent/ client moved into the house having issues with these appliances/…"
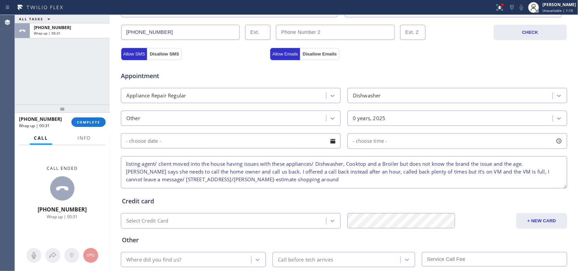
scroll to position [255, 0]
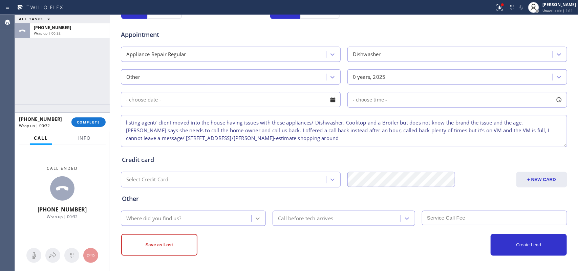
type textarea "listing agent/ client moved into the house having issues with these appliances/…"
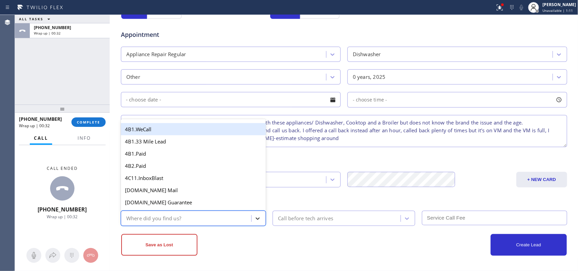
click at [257, 217] on icon at bounding box center [257, 218] width 7 height 7
type input "g"
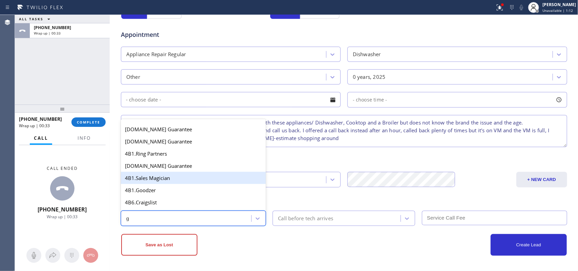
scroll to position [127, 0]
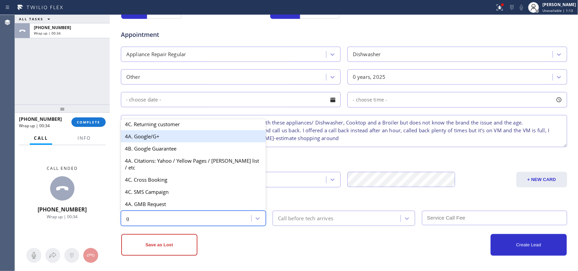
click at [183, 143] on div "4A. Google/G+" at bounding box center [193, 136] width 145 height 12
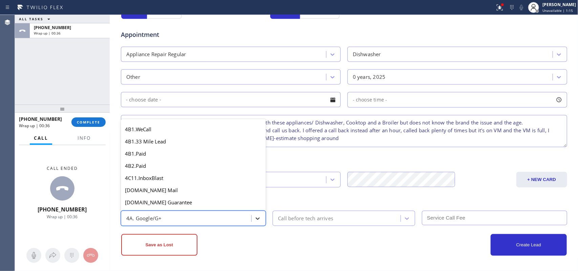
scroll to position [421, 0]
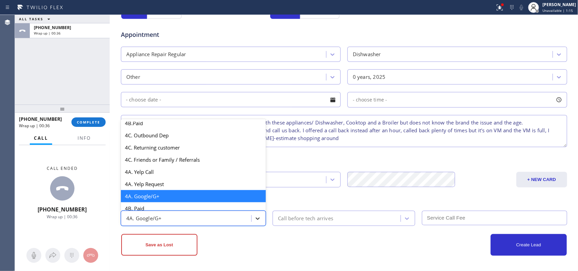
click at [258, 220] on div at bounding box center [258, 219] width 12 height 12
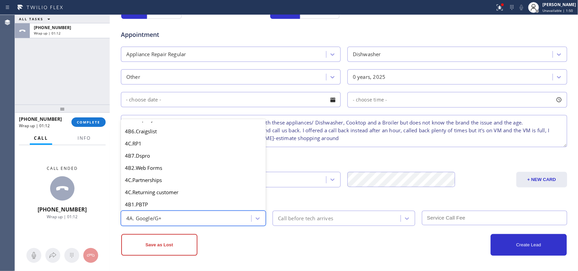
scroll to position [254, 0]
click at [266, 162] on div "Credit card" at bounding box center [344, 159] width 444 height 9
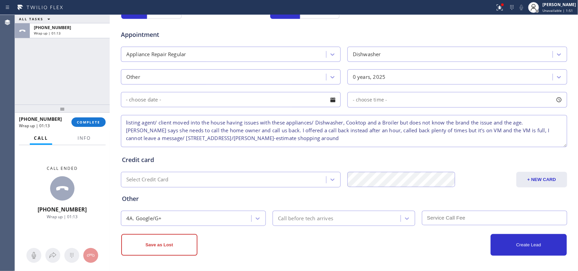
click at [266, 159] on div "Credit card" at bounding box center [344, 159] width 444 height 9
click at [170, 242] on button "Save as Lost" at bounding box center [159, 245] width 76 height 22
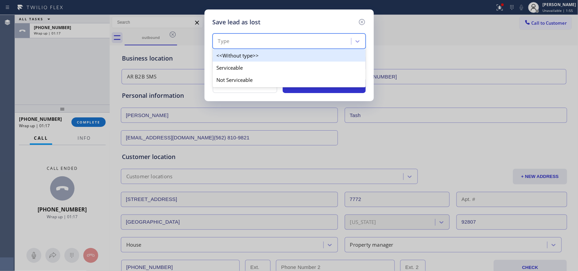
click at [349, 40] on div "Type" at bounding box center [283, 42] width 136 height 12
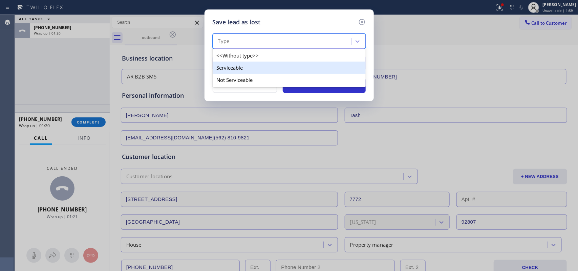
click at [338, 69] on div "Serviceable" at bounding box center [289, 68] width 153 height 12
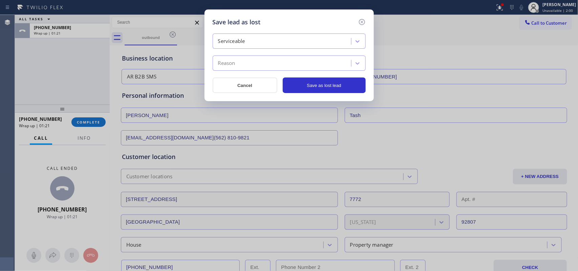
click at [314, 59] on div "Reason" at bounding box center [283, 64] width 136 height 12
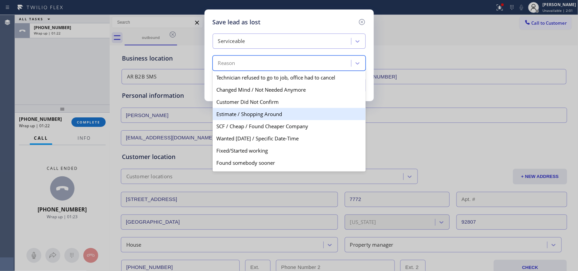
click at [270, 115] on div "Estimate / Shopping Around" at bounding box center [289, 114] width 153 height 12
click at [270, 115] on div "Save lead as lost Serviceable option Estimate / Shopping Around focused, 4 of 1…" at bounding box center [289, 135] width 578 height 271
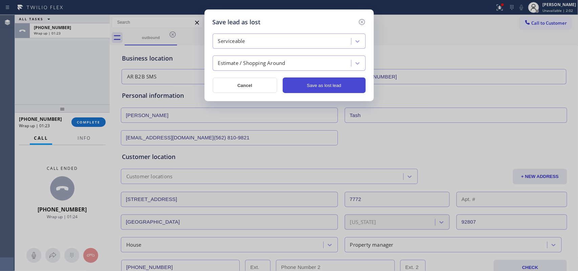
click at [321, 87] on button "Save as lost lead" at bounding box center [324, 86] width 83 height 16
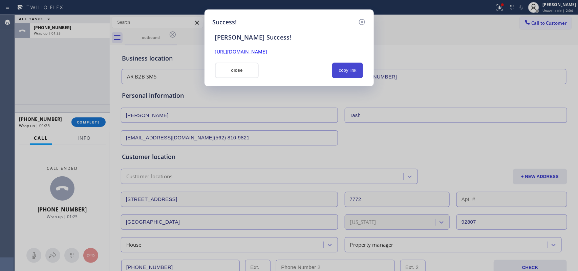
click at [344, 73] on button "copy link" at bounding box center [347, 71] width 31 height 16
click at [267, 52] on link "[URL][DOMAIN_NAME]" at bounding box center [241, 51] width 52 height 6
click at [231, 71] on button "close" at bounding box center [237, 71] width 44 height 16
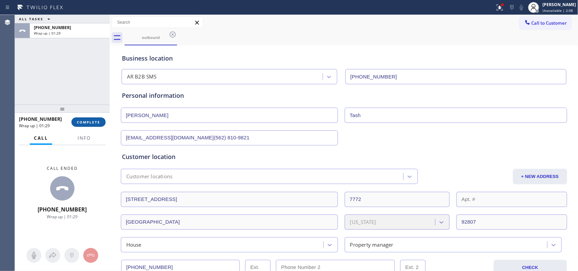
click at [85, 118] on button "COMPLETE" at bounding box center [88, 122] width 34 height 9
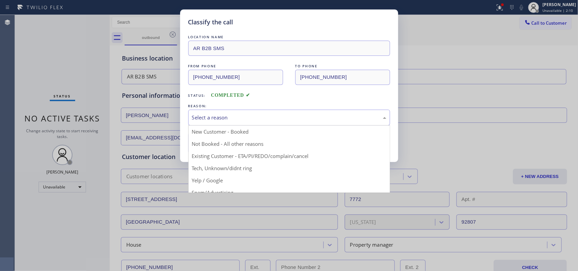
click at [227, 115] on div "Select a reason" at bounding box center [289, 118] width 194 height 8
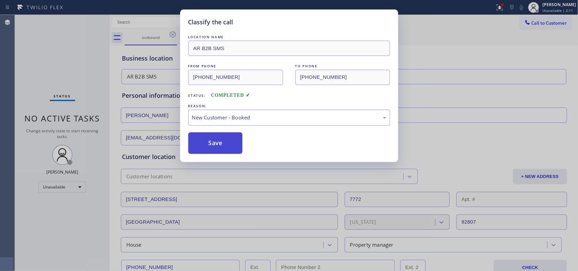
click at [228, 144] on button "Save" at bounding box center [215, 143] width 55 height 22
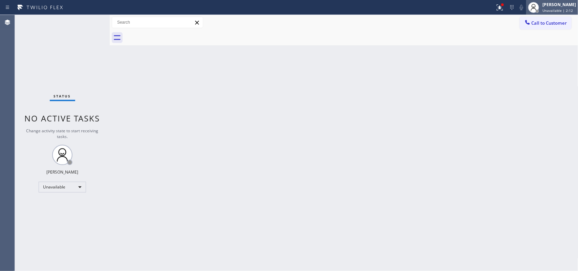
click at [563, 11] on span "Unavailable | 2:12" at bounding box center [557, 10] width 30 height 5
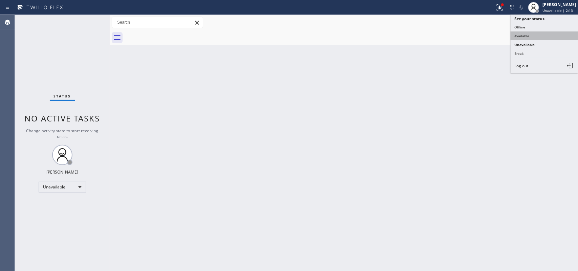
click at [532, 37] on button "Available" at bounding box center [545, 35] width 68 height 9
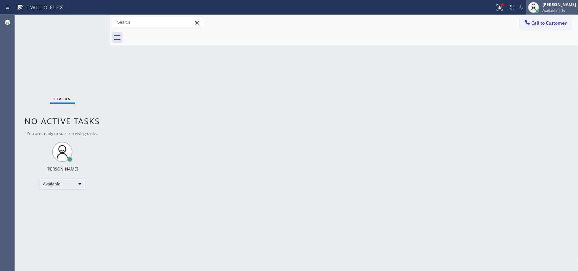
click at [562, 7] on div "[PERSON_NAME]" at bounding box center [559, 5] width 34 height 6
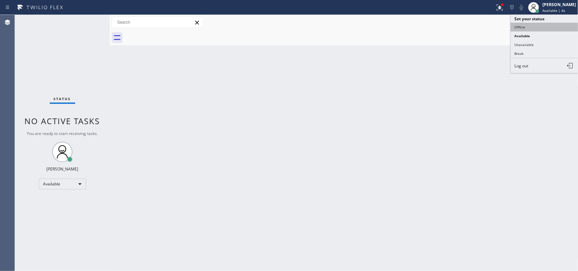
click at [532, 28] on button "Offline" at bounding box center [545, 27] width 68 height 9
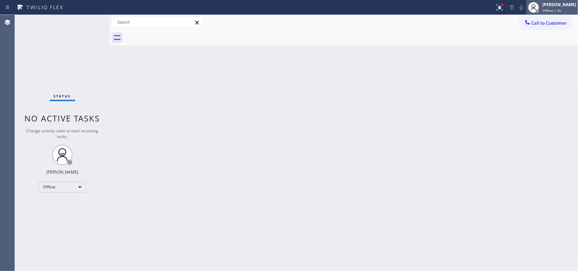
click at [551, 10] on span "Offline | 0s" at bounding box center [551, 10] width 19 height 5
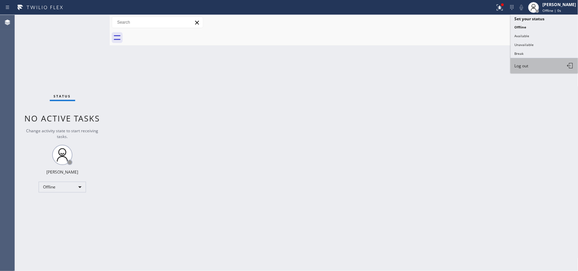
click at [524, 64] on span "Log out" at bounding box center [522, 66] width 14 height 6
